Goal: Task Accomplishment & Management: Manage account settings

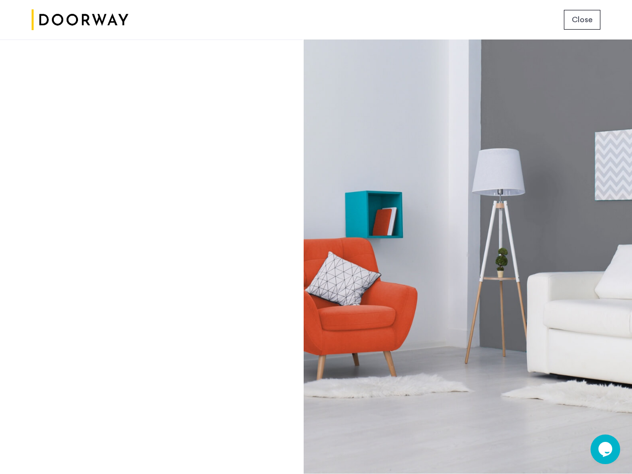
click at [582, 20] on span "Close" at bounding box center [582, 20] width 21 height 12
click at [605, 449] on icon "Chat widget" at bounding box center [605, 449] width 14 height 15
